Goal: Transaction & Acquisition: Purchase product/service

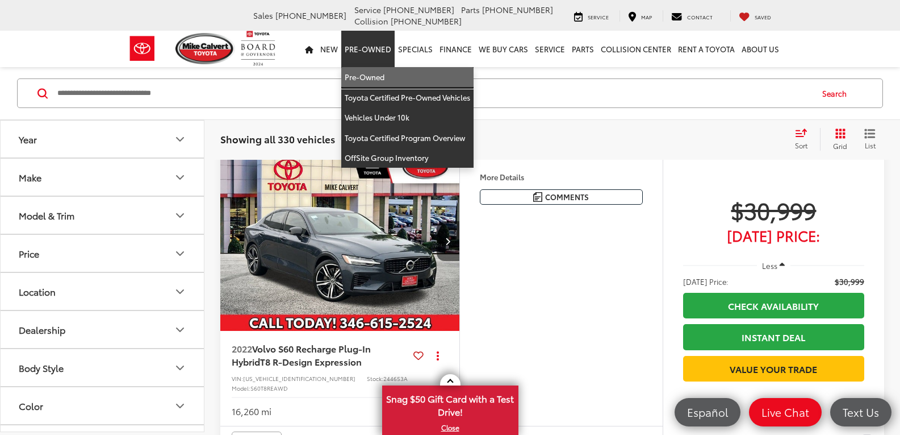
click at [369, 73] on link "Pre-Owned" at bounding box center [407, 77] width 132 height 20
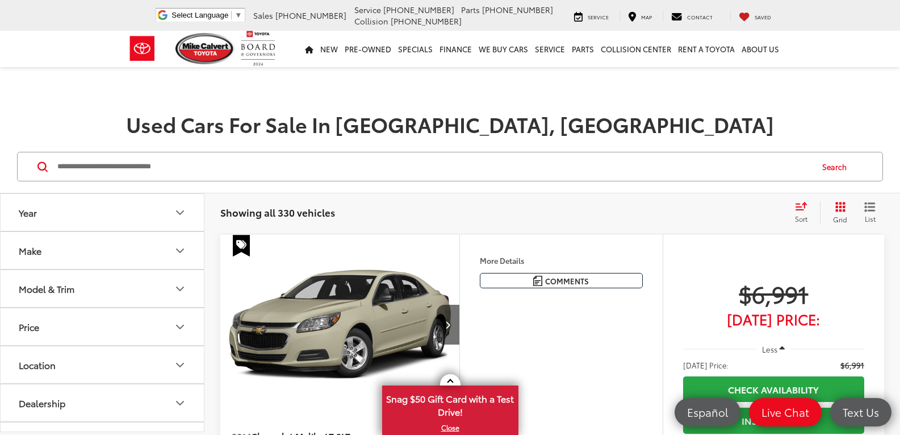
click at [177, 254] on icon "Make" at bounding box center [180, 251] width 14 height 14
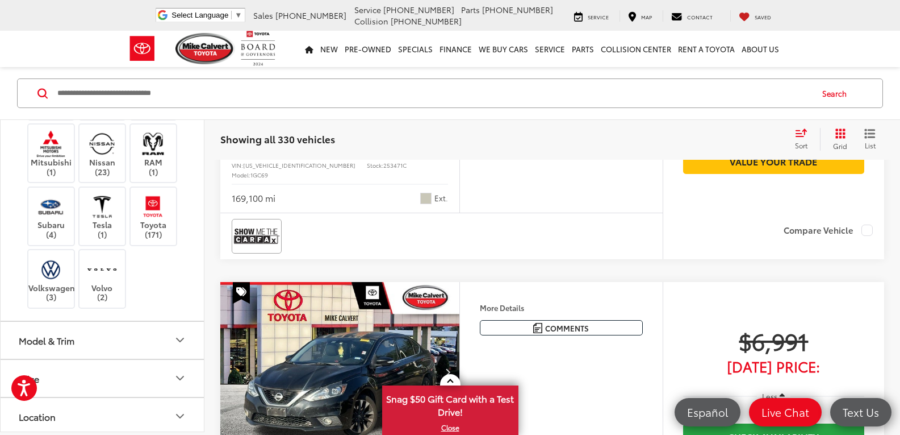
scroll to position [470, 0]
click at [149, 218] on img at bounding box center [152, 204] width 31 height 27
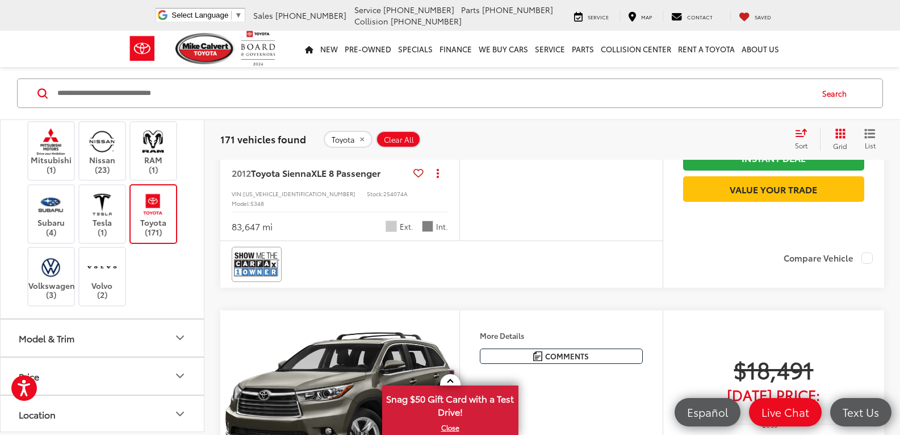
scroll to position [1629, 0]
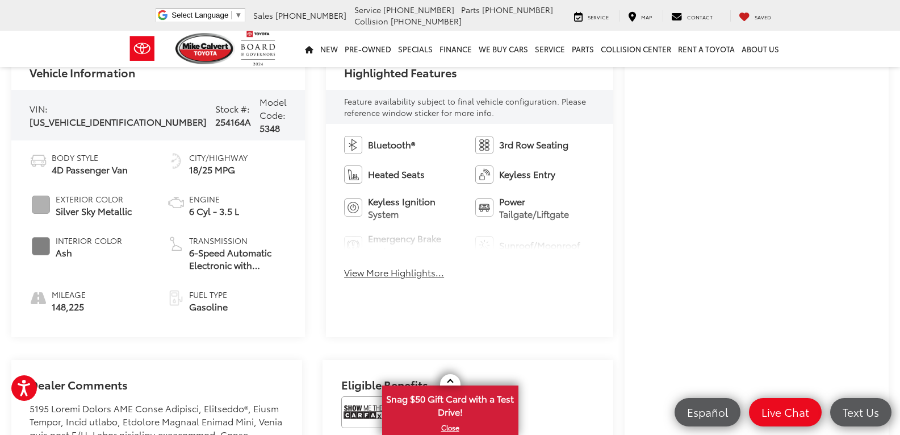
scroll to position [461, 0]
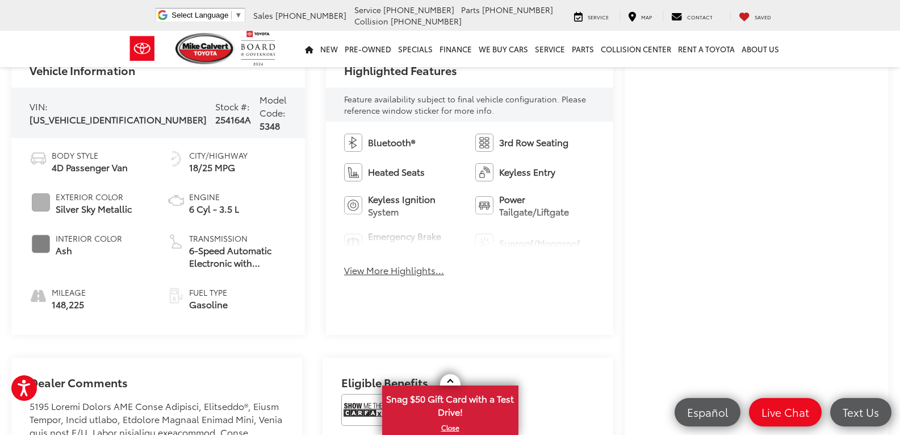
drag, startPoint x: 907, startPoint y: 50, endPoint x: 908, endPoint y: 160, distance: 110.2
click at [900, 160] on html "Accessibility Screen-Reader Guide, Feedback, and Issue Reporting | New window M…" at bounding box center [450, 413] width 900 height 1748
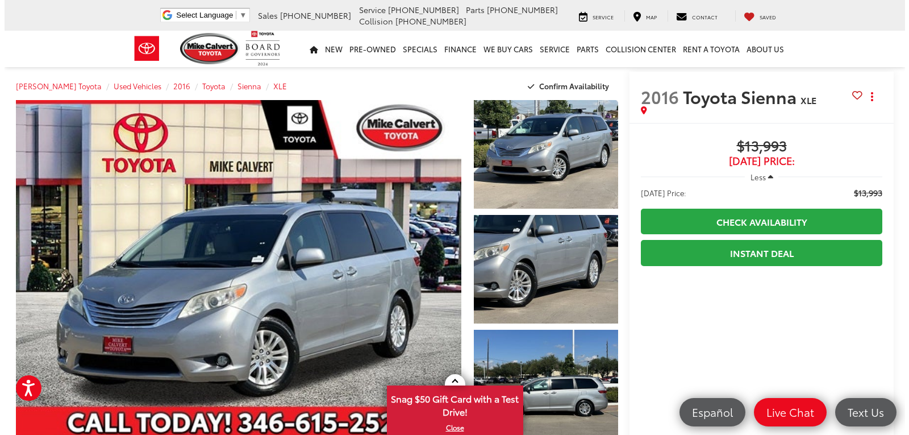
scroll to position [0, 0]
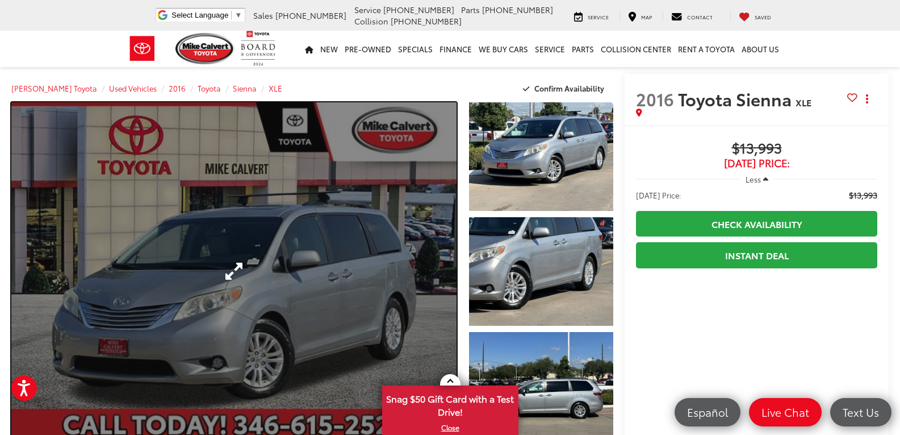
click at [286, 261] on link "Expand Photo 0" at bounding box center [233, 270] width 445 height 337
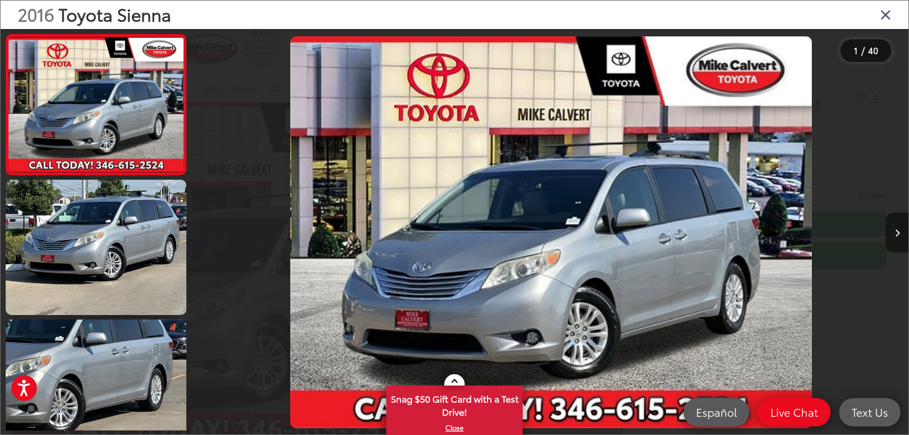
click at [896, 232] on icon "Next image" at bounding box center [897, 233] width 5 height 8
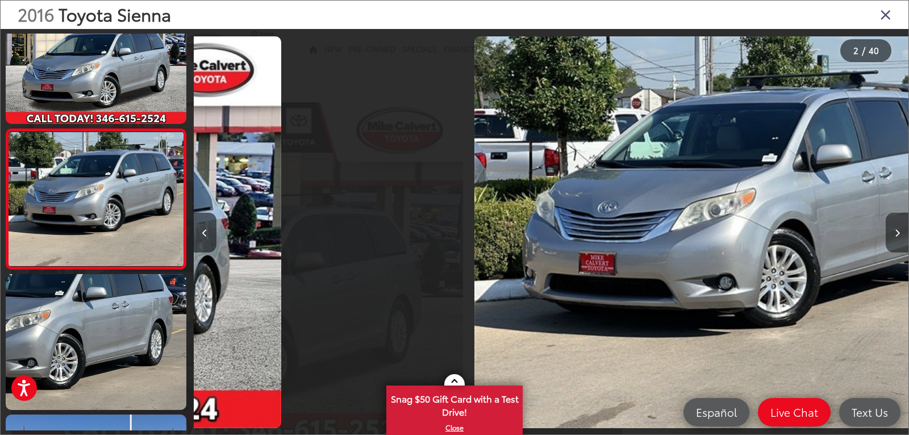
scroll to position [0, 715]
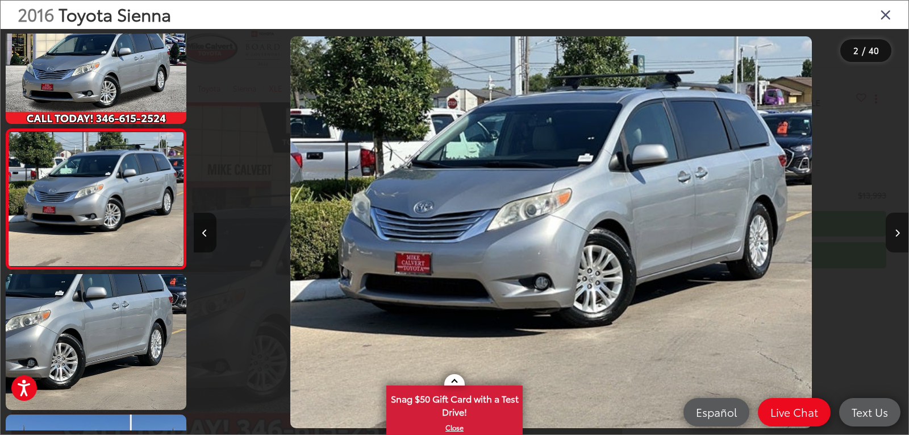
click at [896, 232] on icon "Next image" at bounding box center [897, 233] width 5 height 8
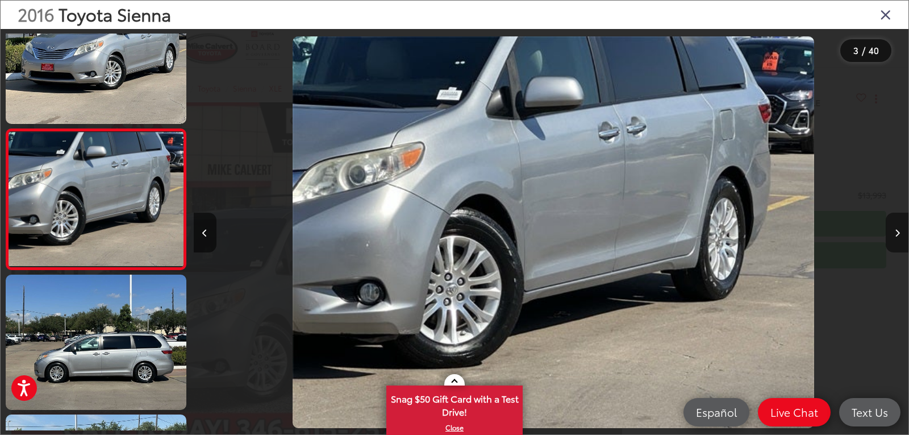
scroll to position [0, 1430]
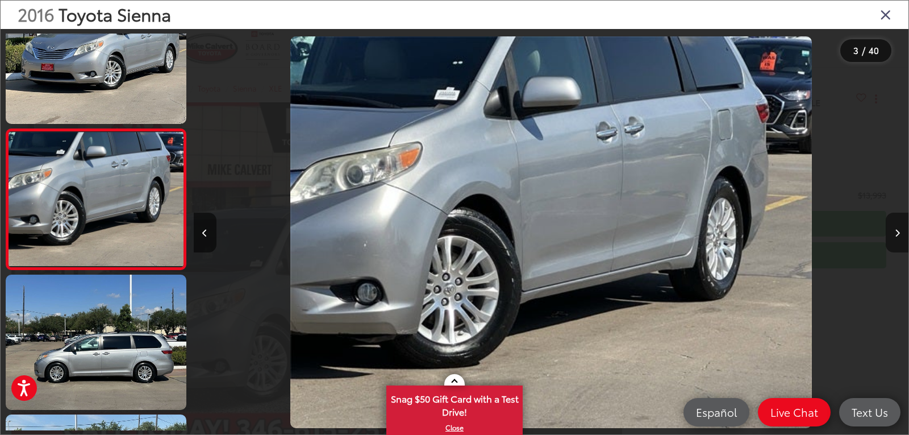
click at [896, 232] on icon "Next image" at bounding box center [897, 233] width 5 height 8
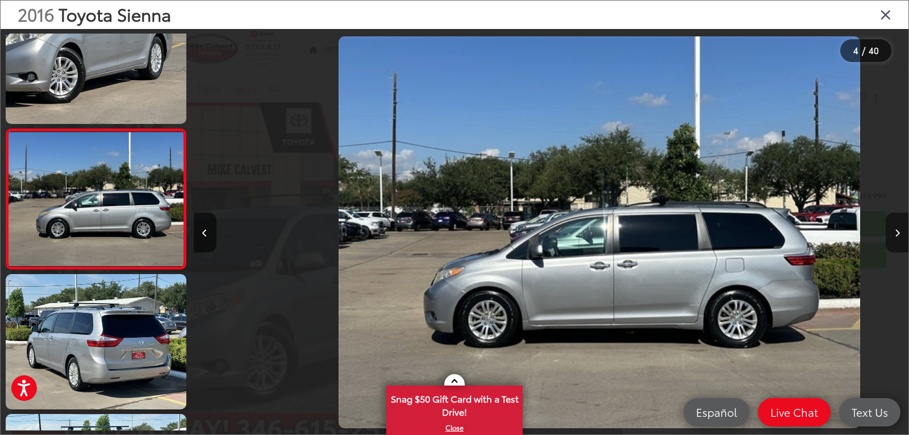
scroll to position [0, 2144]
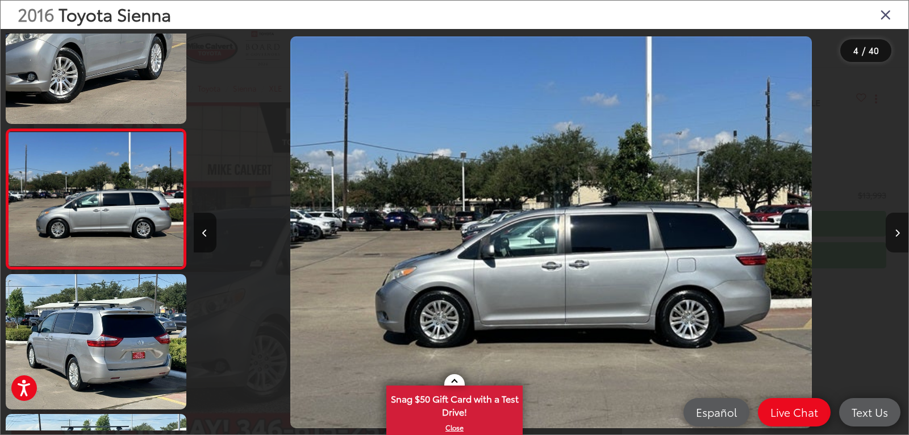
click at [896, 232] on icon "Next image" at bounding box center [897, 233] width 5 height 8
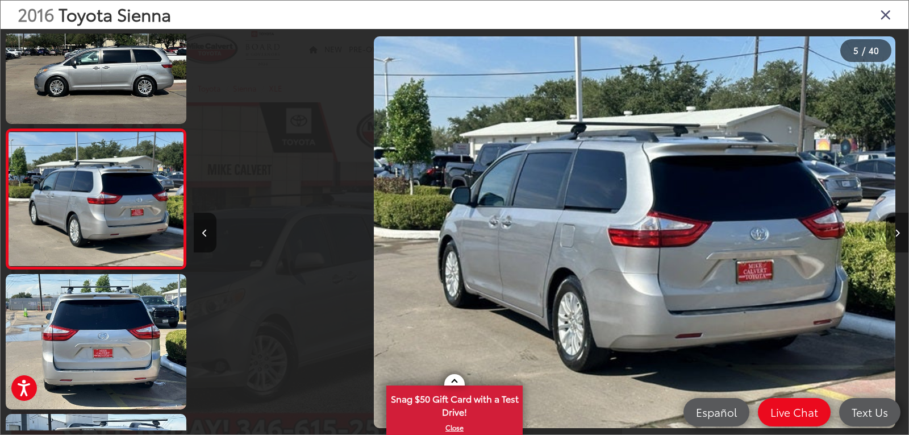
scroll to position [0, 2860]
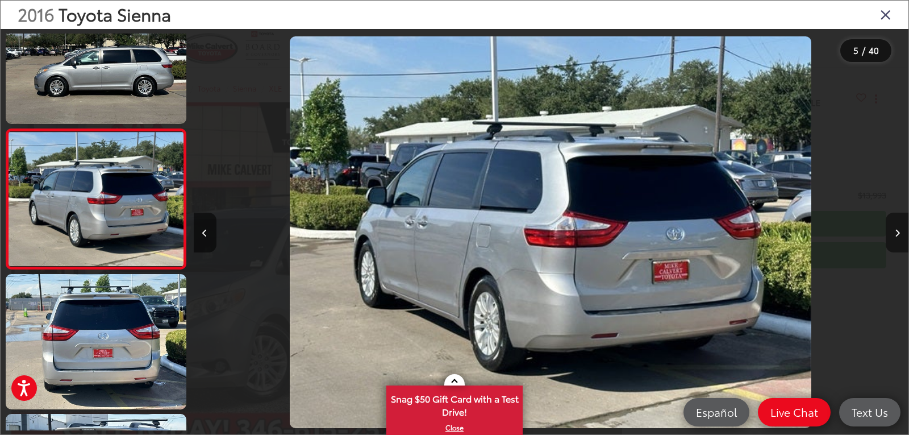
click at [896, 232] on icon "Next image" at bounding box center [897, 233] width 5 height 8
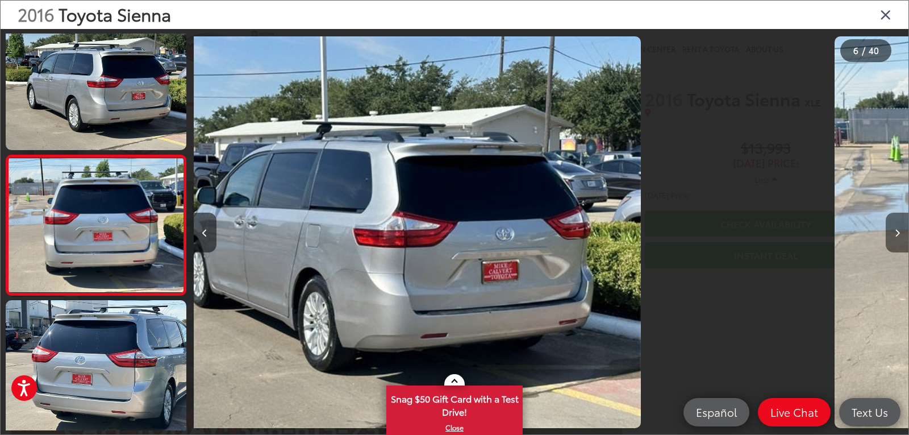
scroll to position [0, 0]
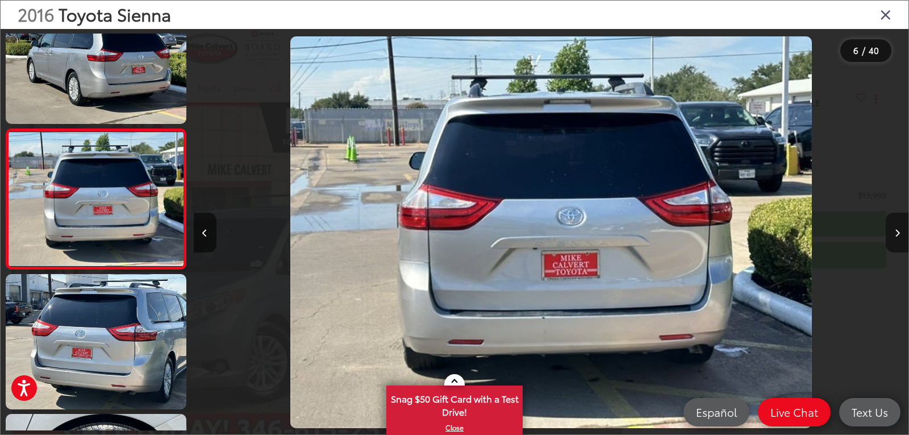
click at [896, 232] on icon "Next image" at bounding box center [897, 233] width 5 height 8
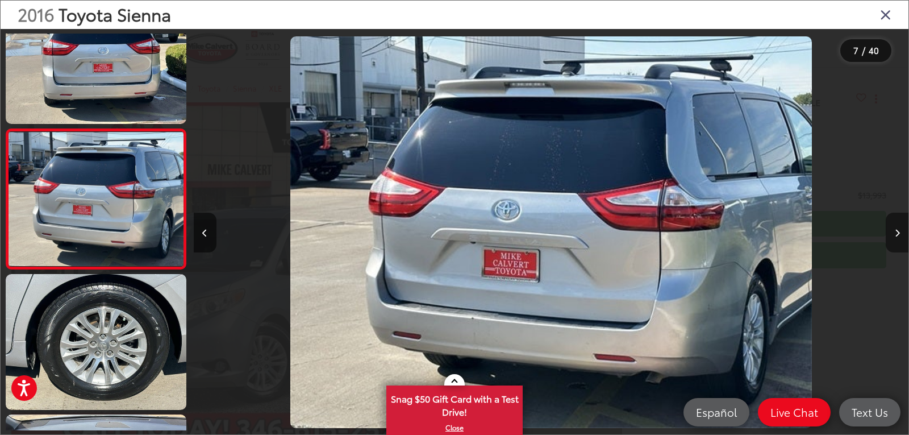
click at [896, 232] on icon "Next image" at bounding box center [897, 233] width 5 height 8
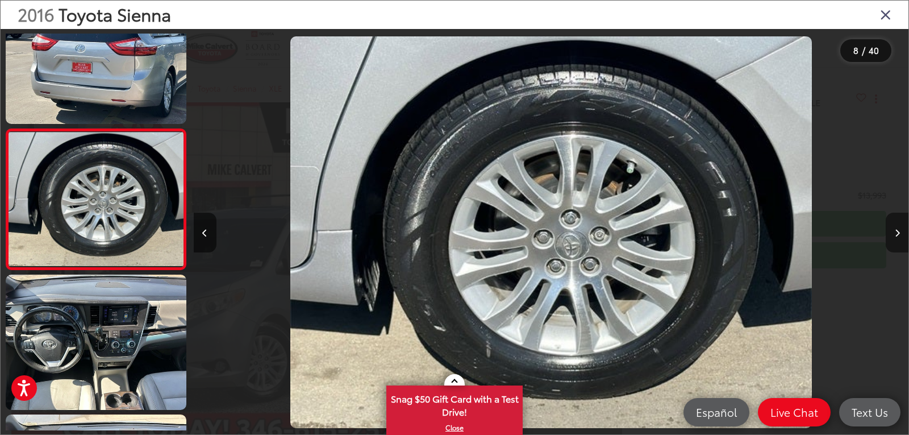
click at [896, 232] on icon "Next image" at bounding box center [897, 233] width 5 height 8
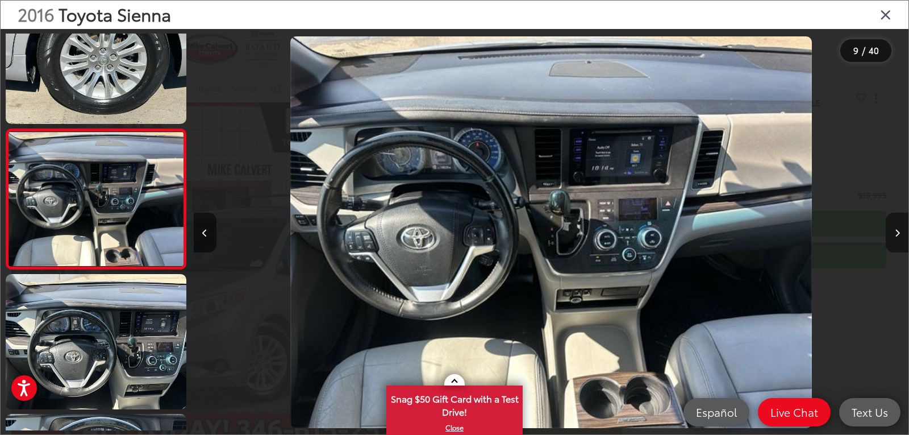
click at [896, 232] on icon "Next image" at bounding box center [897, 233] width 5 height 8
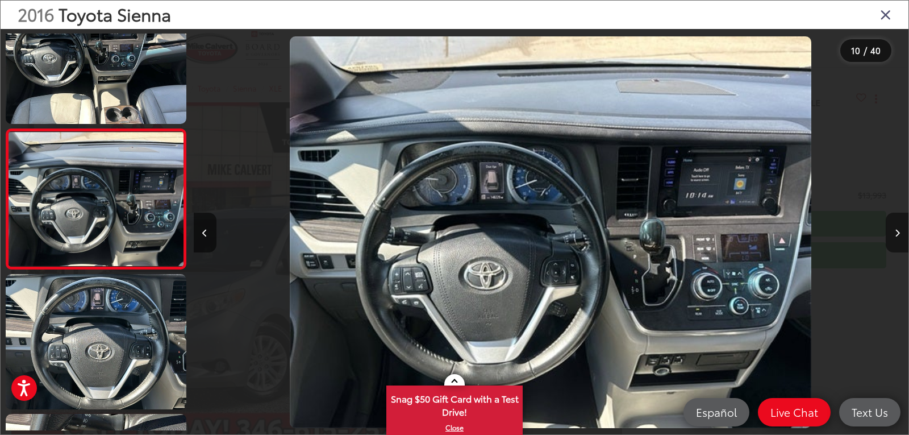
click at [896, 232] on icon "Next image" at bounding box center [897, 233] width 5 height 8
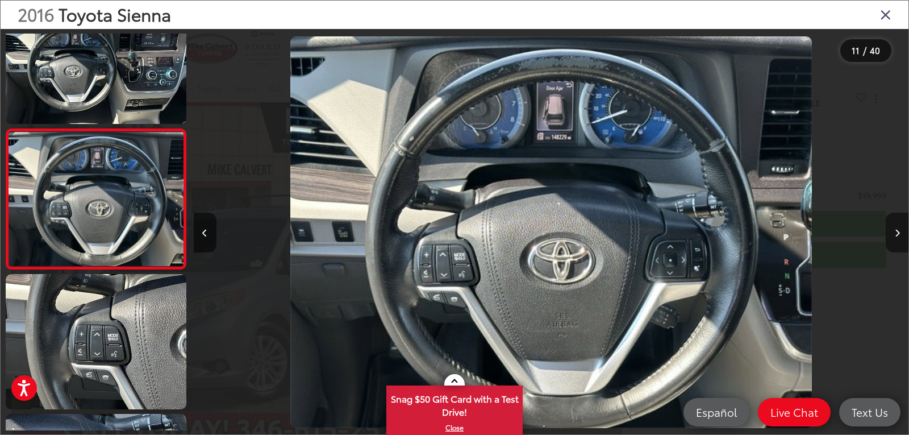
click at [896, 232] on icon "Next image" at bounding box center [897, 233] width 5 height 8
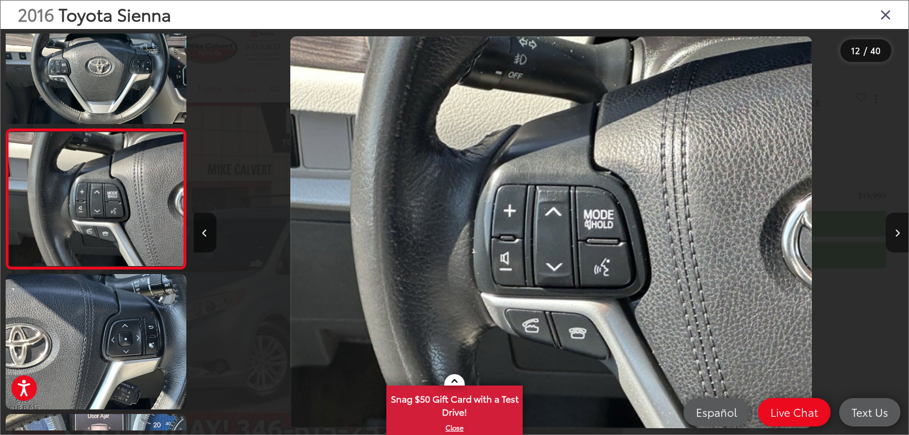
click at [896, 232] on icon "Next image" at bounding box center [897, 233] width 5 height 8
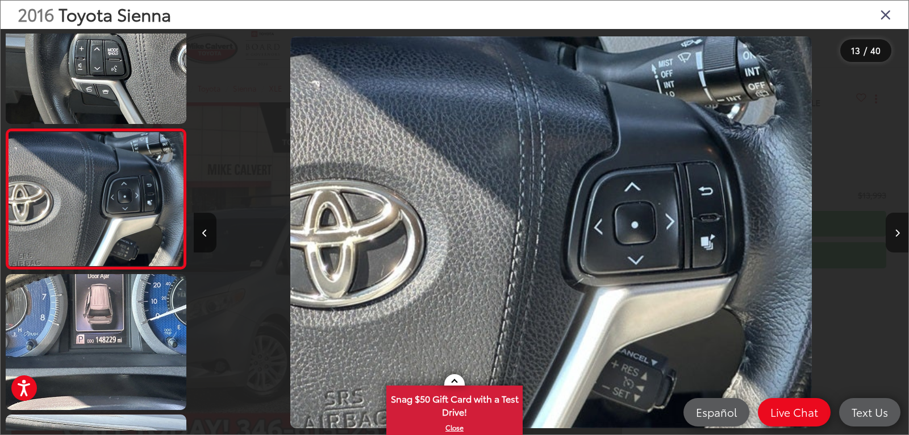
click at [896, 232] on icon "Next image" at bounding box center [897, 233] width 5 height 8
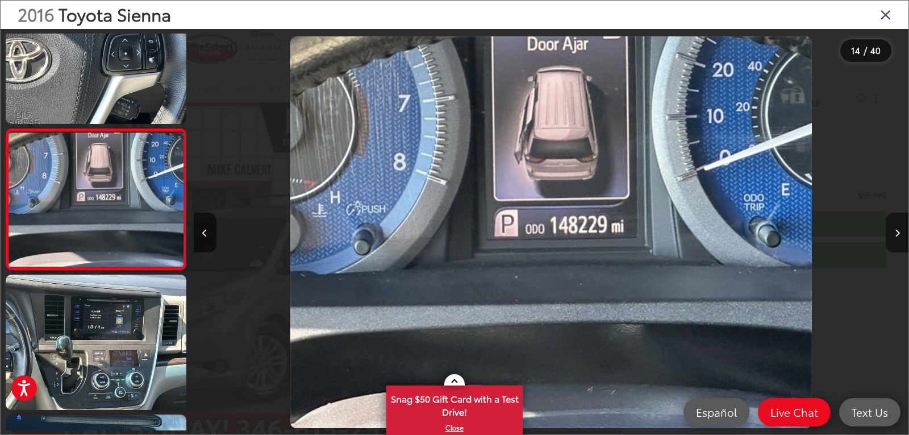
click at [896, 232] on icon "Next image" at bounding box center [897, 233] width 5 height 8
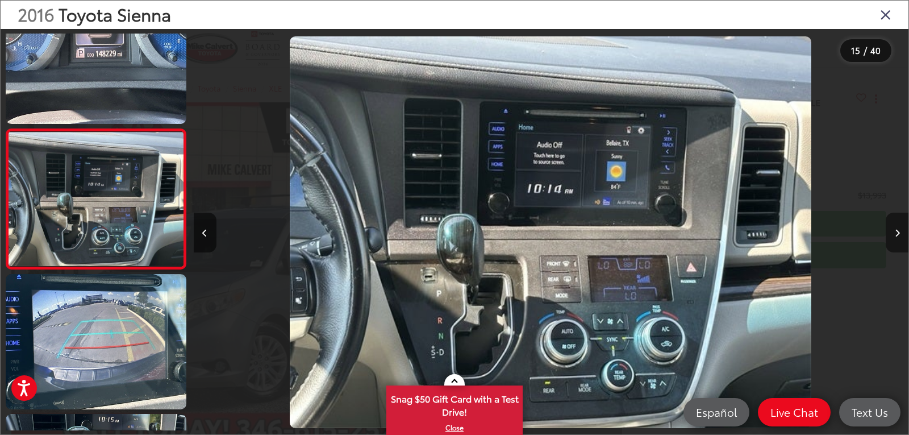
click at [896, 232] on icon "Next image" at bounding box center [897, 233] width 5 height 8
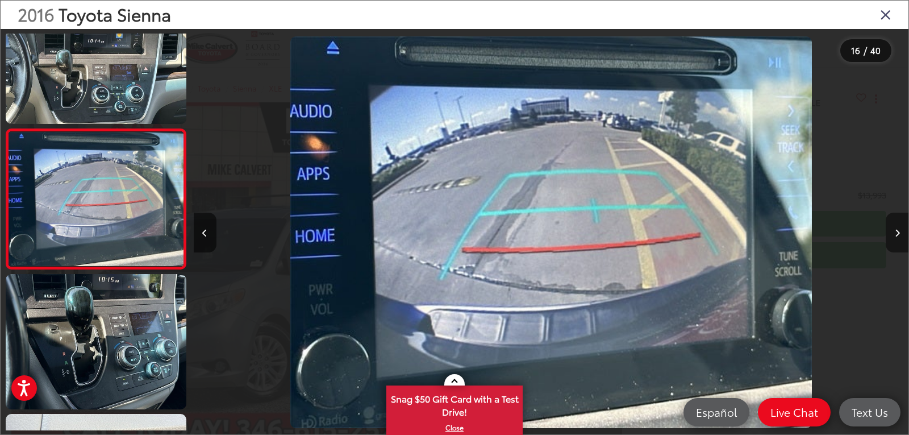
click at [896, 232] on icon "Next image" at bounding box center [897, 233] width 5 height 8
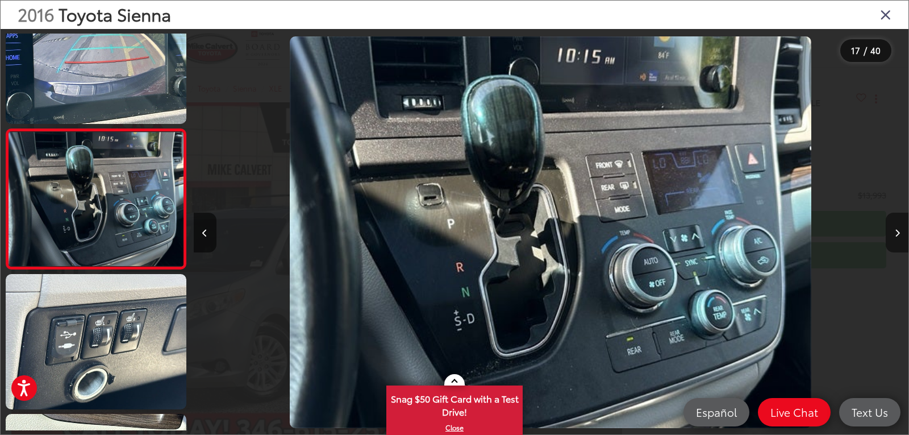
click at [896, 232] on icon "Next image" at bounding box center [897, 233] width 5 height 8
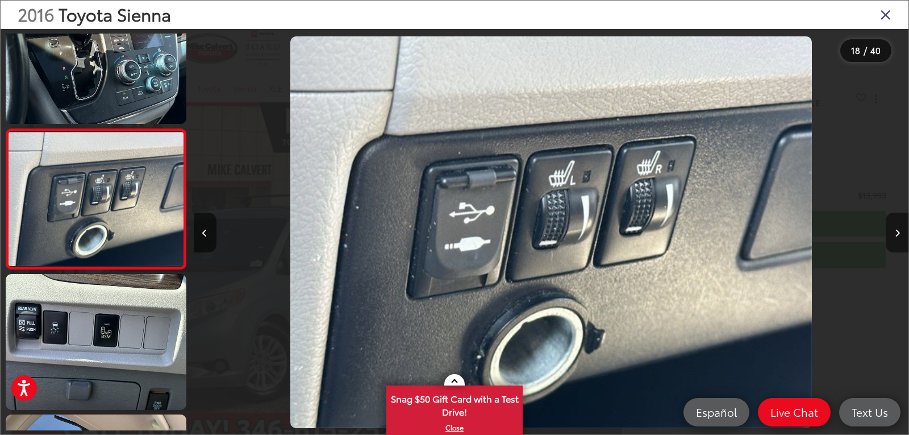
click at [896, 232] on icon "Next image" at bounding box center [897, 233] width 5 height 8
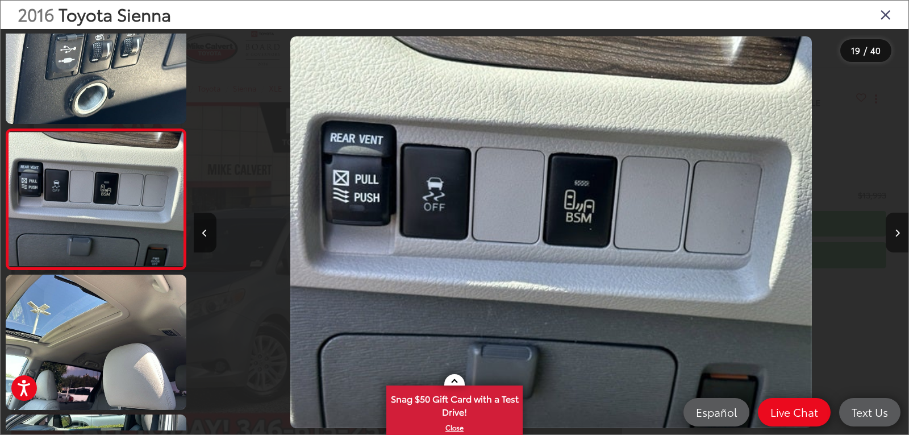
click at [896, 232] on icon "Next image" at bounding box center [897, 233] width 5 height 8
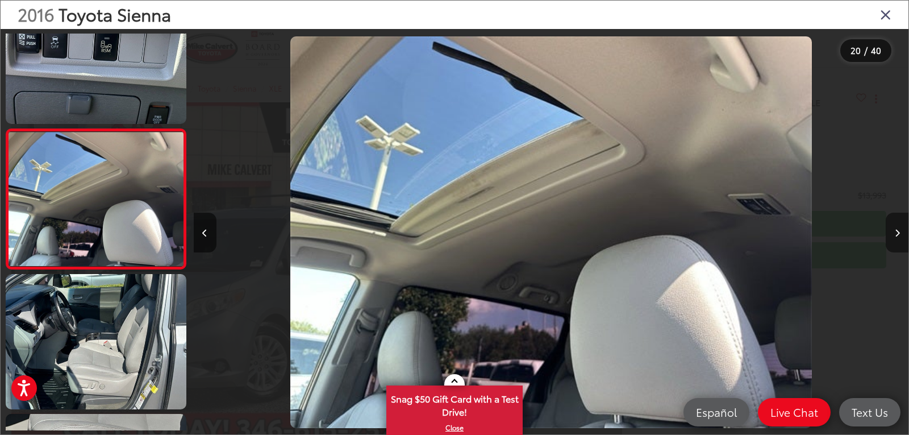
click at [896, 232] on icon "Next image" at bounding box center [897, 233] width 5 height 8
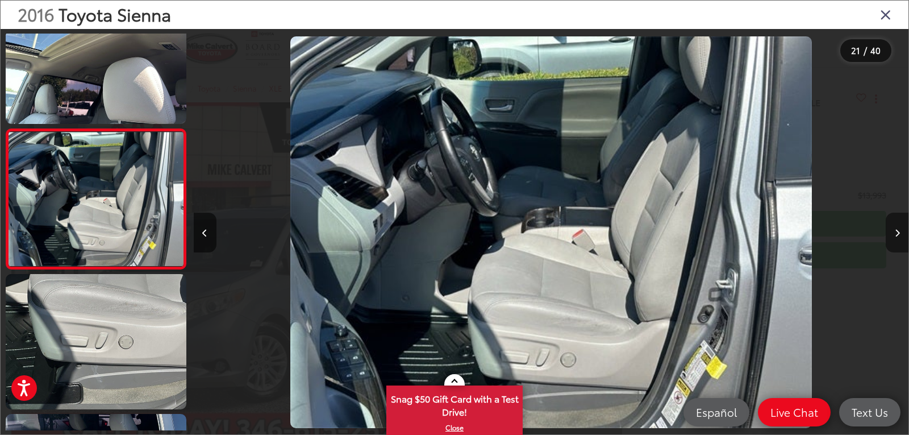
click at [895, 233] on icon "Next image" at bounding box center [897, 233] width 5 height 8
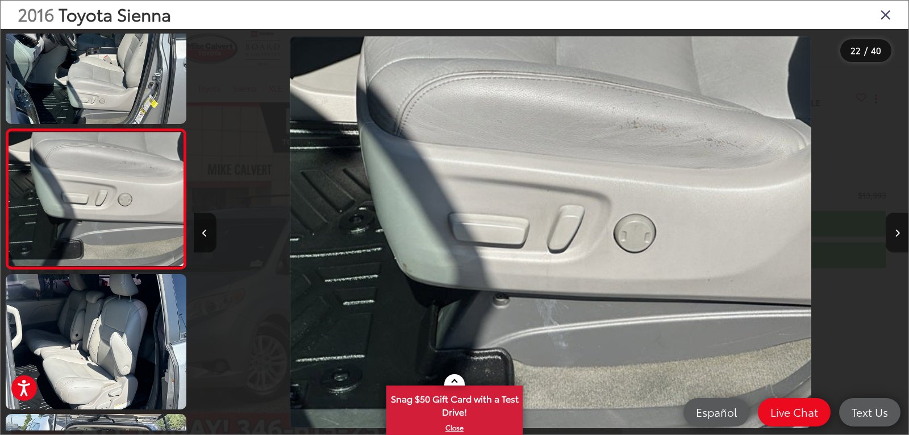
click at [895, 233] on icon "Next image" at bounding box center [897, 233] width 5 height 8
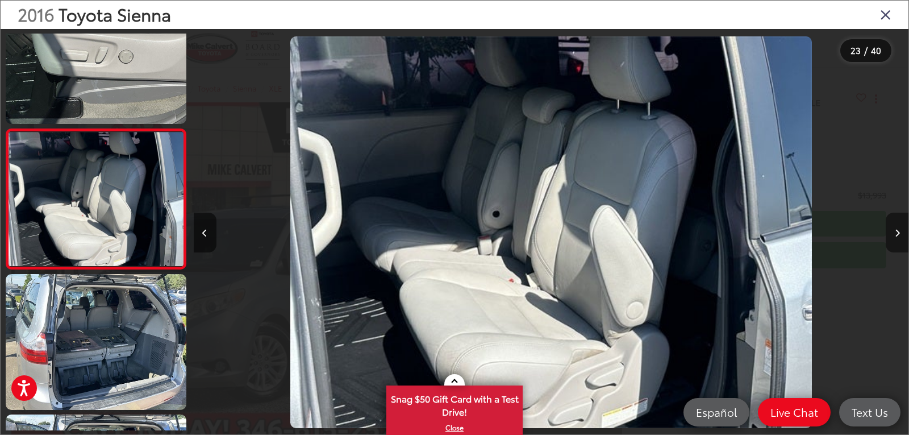
click at [895, 233] on icon "Next image" at bounding box center [897, 233] width 5 height 8
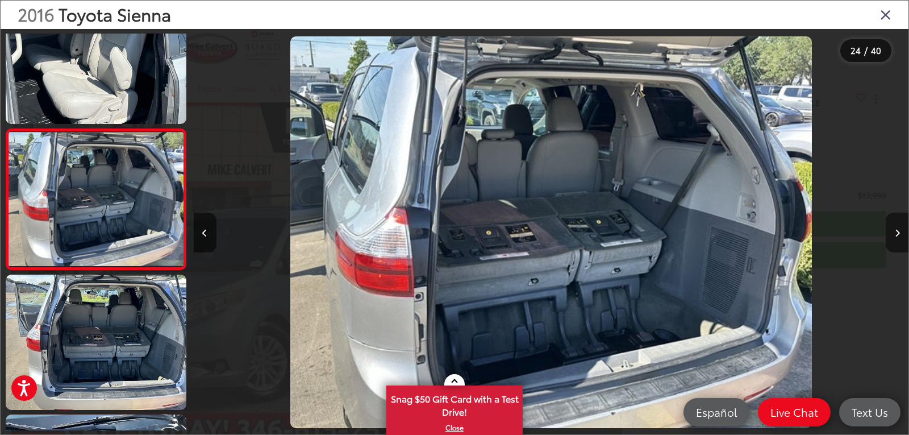
click at [895, 233] on icon "Next image" at bounding box center [897, 233] width 5 height 8
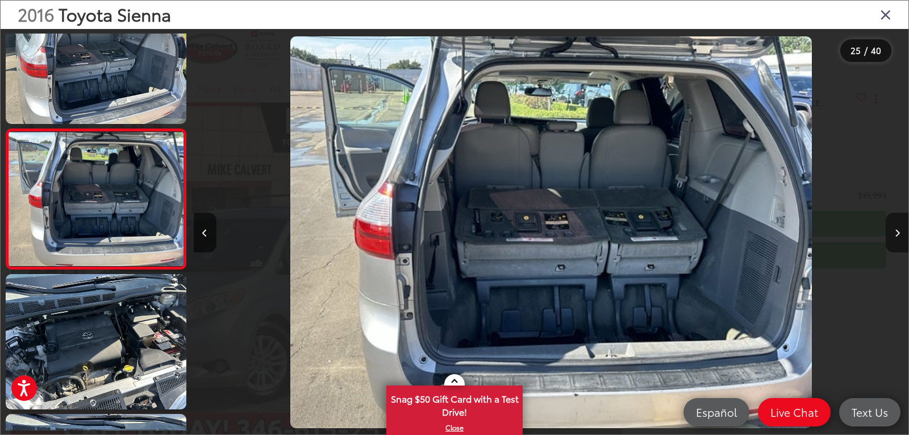
click at [895, 234] on icon "Next image" at bounding box center [897, 233] width 5 height 8
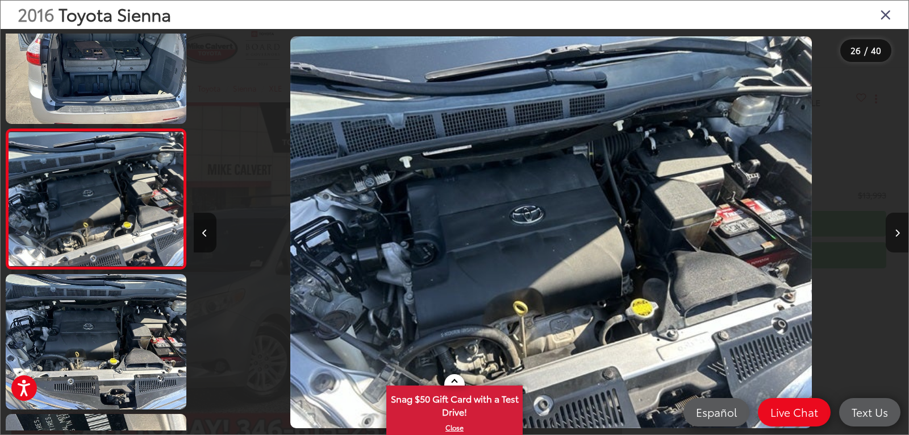
click at [895, 234] on icon "Next image" at bounding box center [897, 233] width 5 height 8
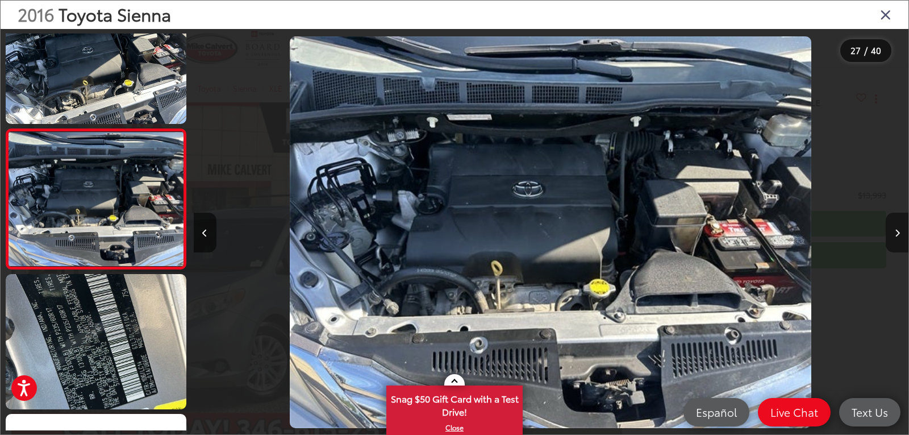
click at [895, 234] on icon "Next image" at bounding box center [897, 233] width 5 height 8
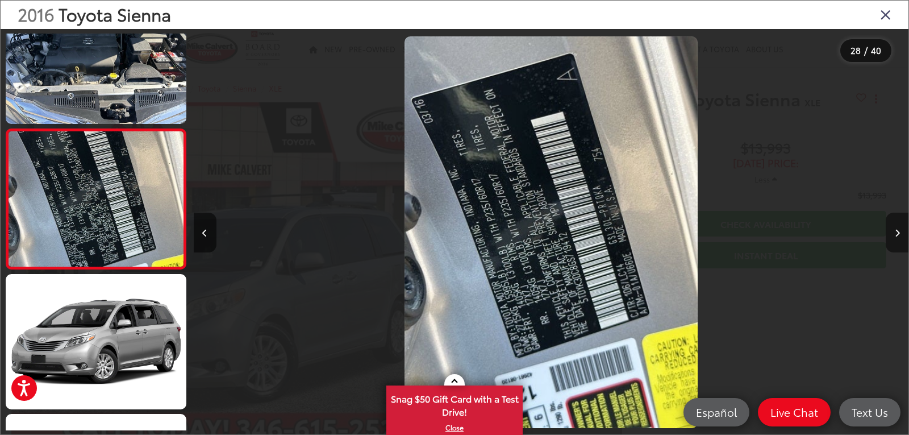
click at [895, 234] on icon "Next image" at bounding box center [897, 233] width 5 height 8
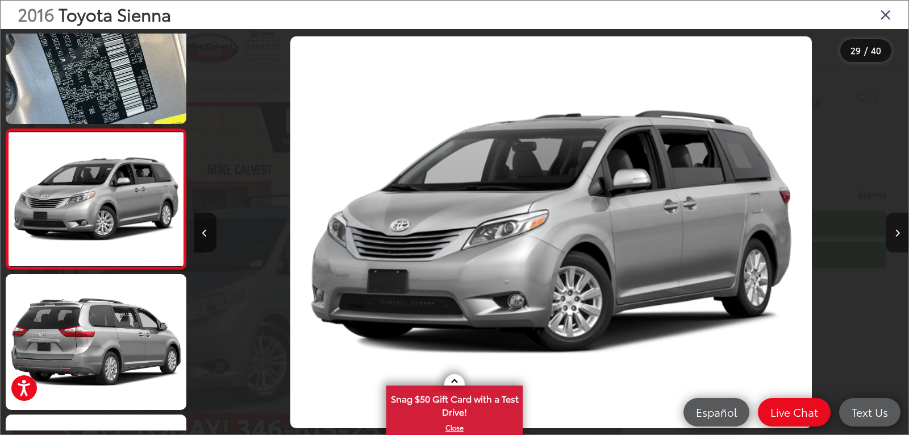
click at [895, 234] on icon "Next image" at bounding box center [897, 233] width 5 height 8
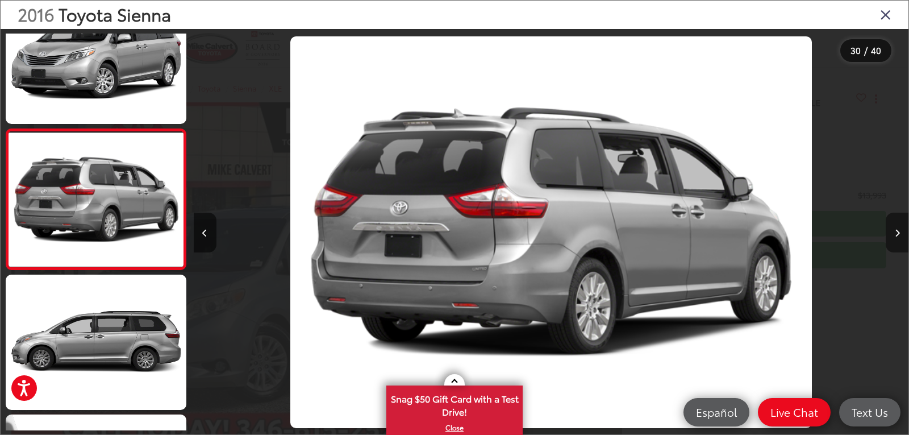
click at [895, 234] on icon "Next image" at bounding box center [897, 233] width 5 height 8
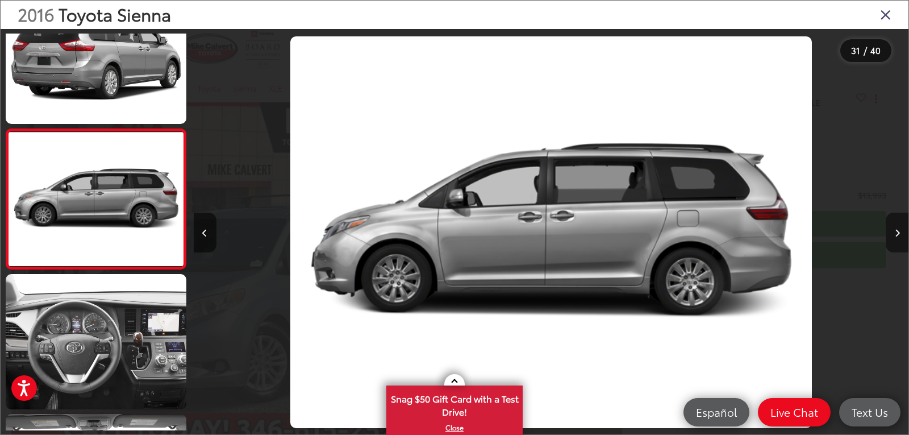
click at [895, 234] on icon "Next image" at bounding box center [897, 233] width 5 height 8
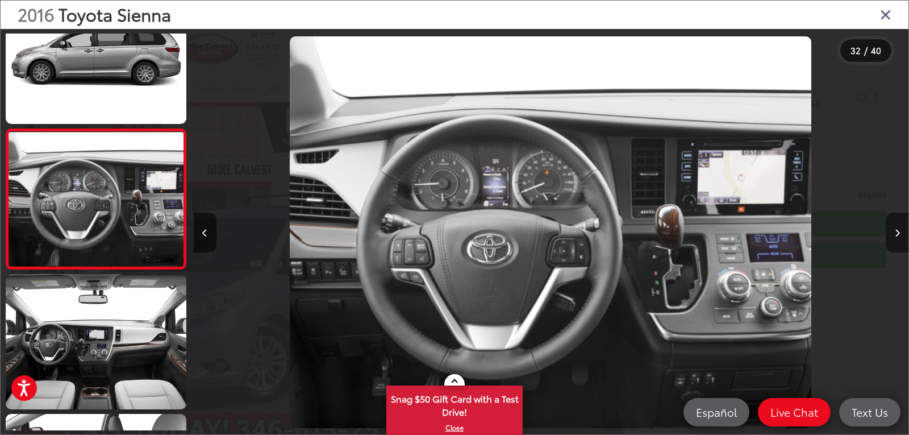
click at [895, 234] on icon "Next image" at bounding box center [897, 233] width 5 height 8
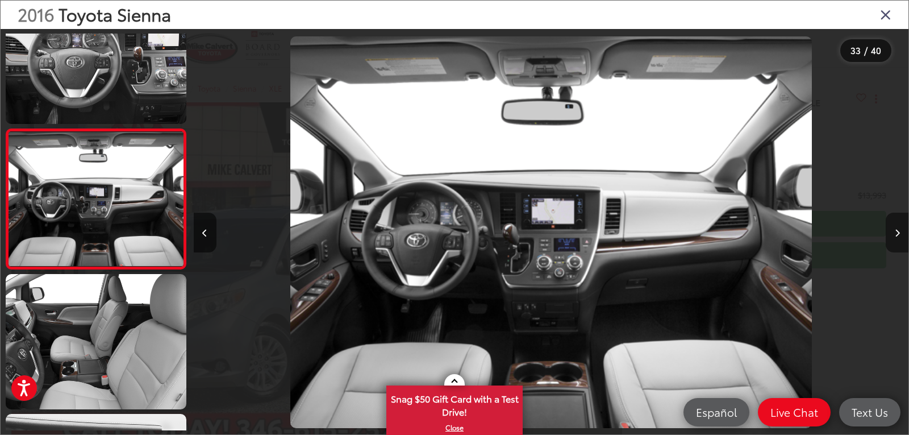
click at [895, 234] on icon "Next image" at bounding box center [897, 233] width 5 height 8
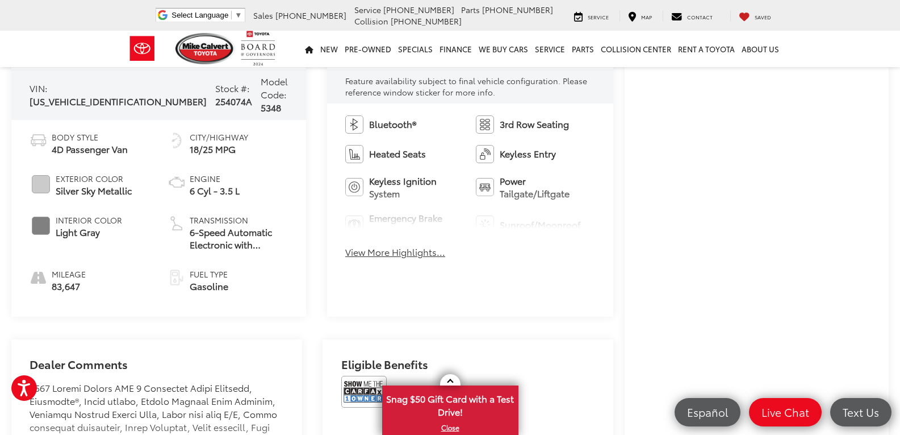
scroll to position [481, 0]
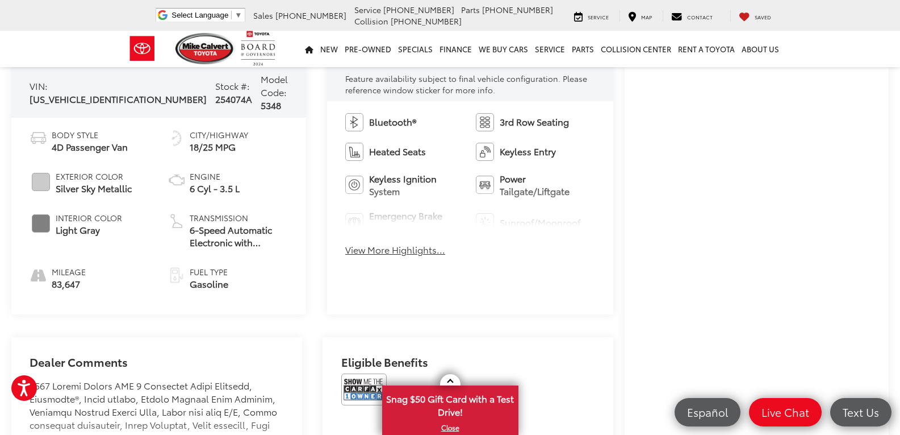
drag, startPoint x: 904, startPoint y: 20, endPoint x: 908, endPoint y: 137, distance: 117.1
click at [900, 137] on html "Press Alt+1 for screen-reader mode, Alt+0 to cancel Accessibility Screen-Reader…" at bounding box center [450, 377] width 900 height 1716
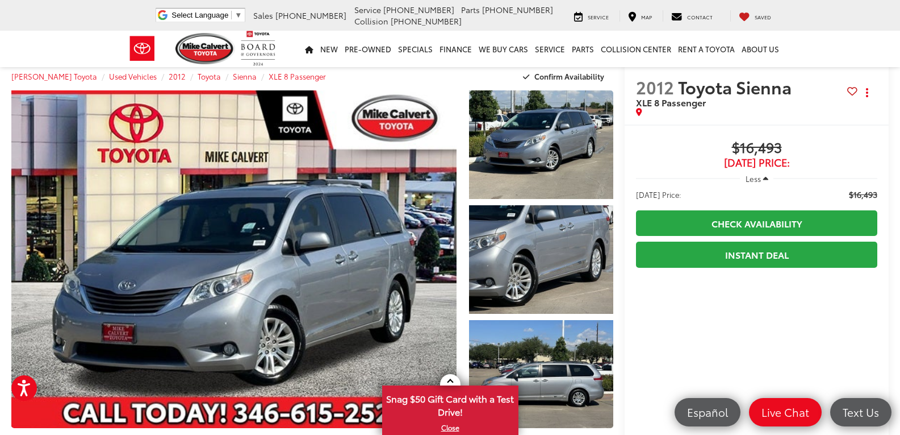
scroll to position [9, 0]
